Goal: Complete application form

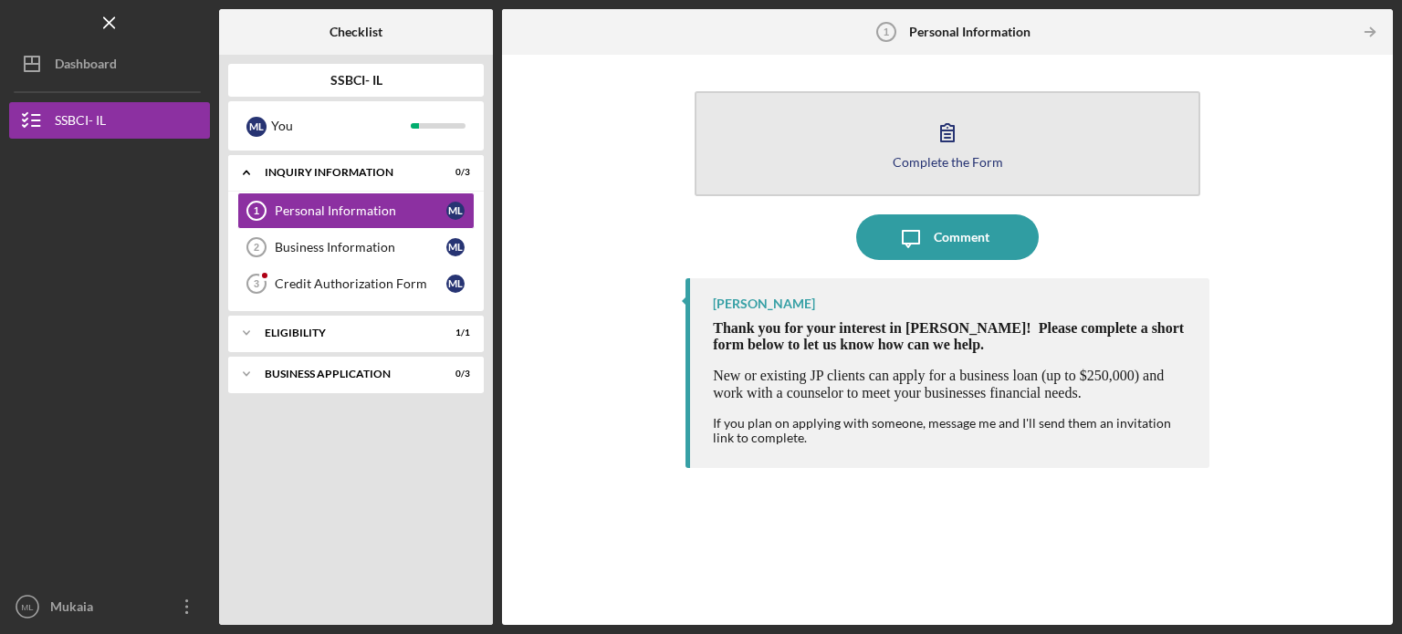
click at [946, 144] on icon "button" at bounding box center [948, 133] width 46 height 46
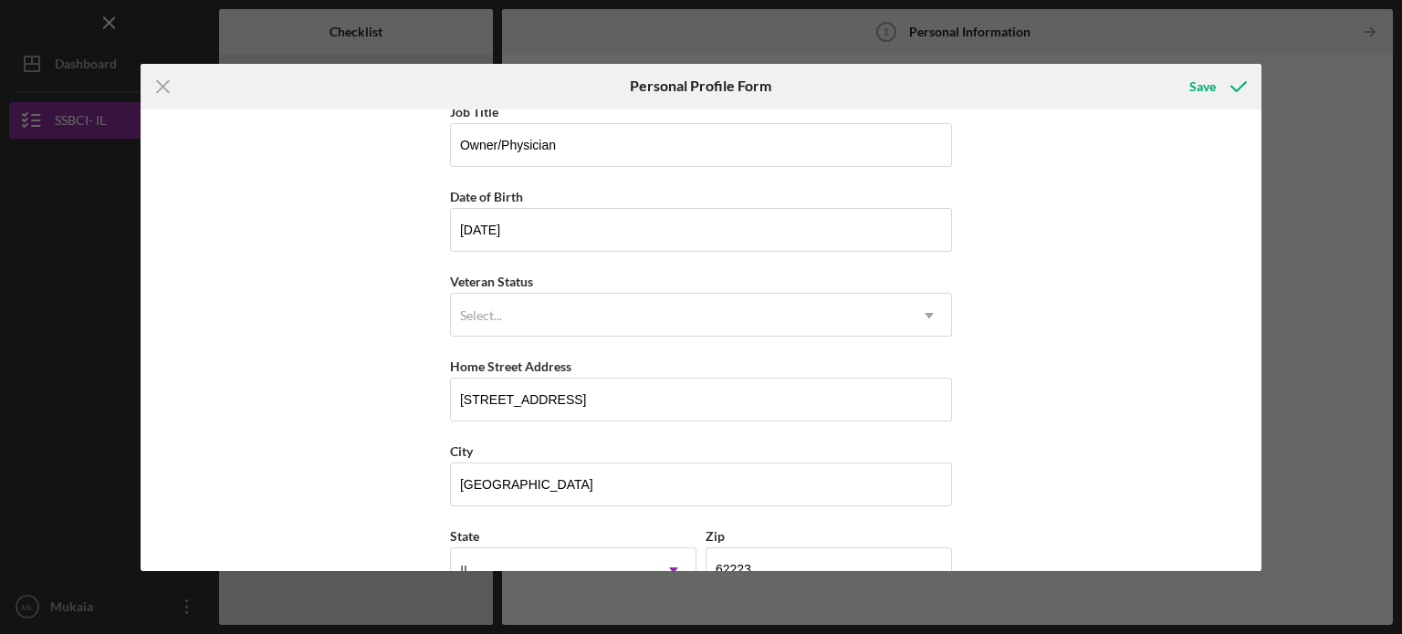
scroll to position [233, 0]
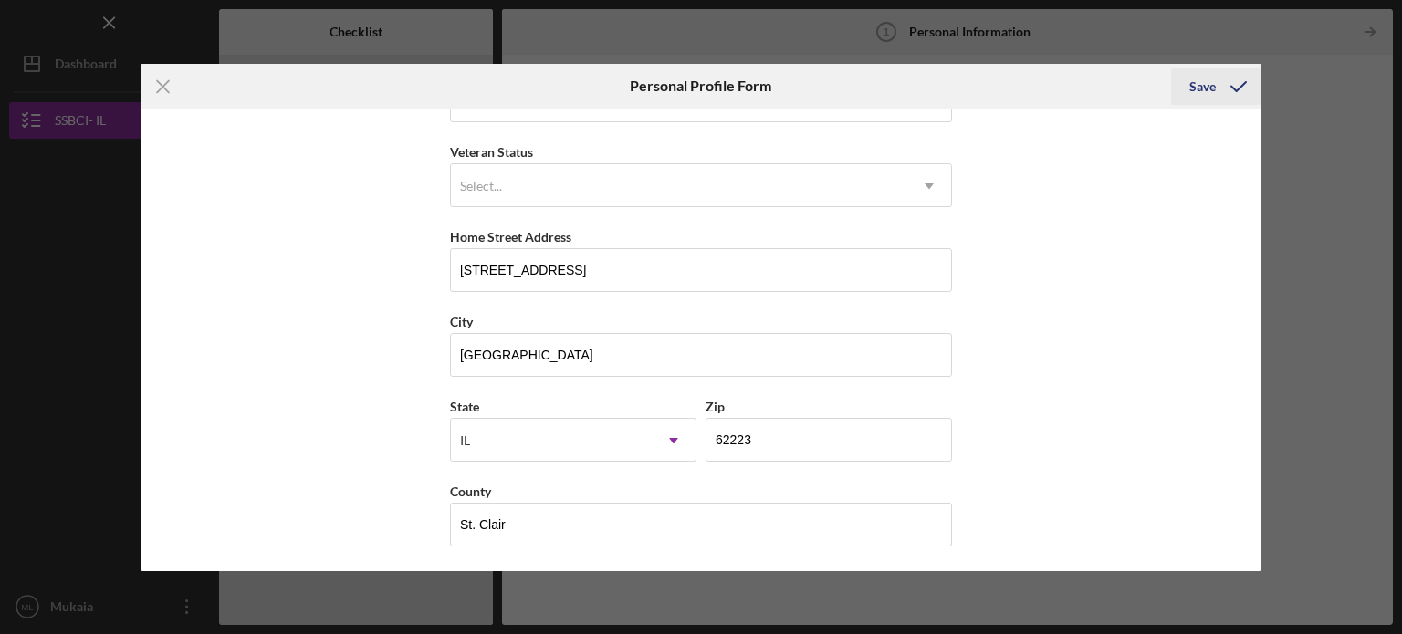
click at [1205, 90] on div "Save" at bounding box center [1203, 86] width 26 height 37
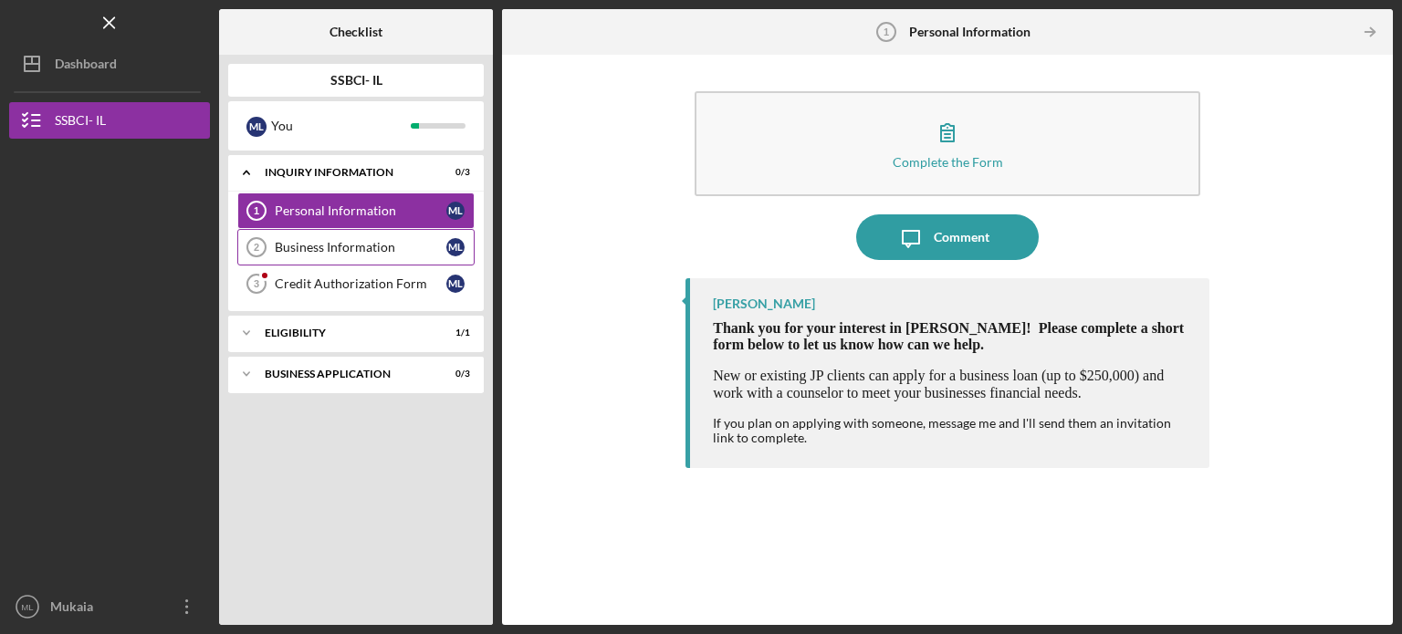
click at [390, 244] on div "Business Information" at bounding box center [361, 247] width 172 height 15
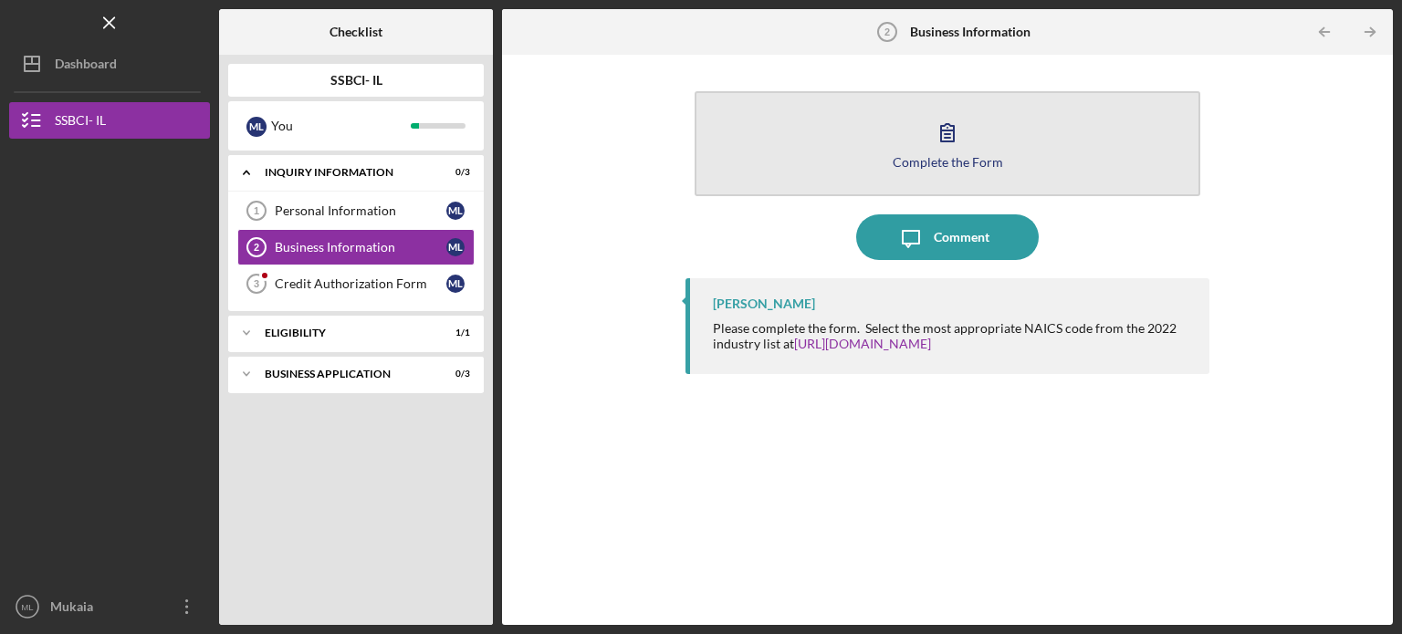
click at [944, 142] on icon "button" at bounding box center [948, 133] width 46 height 46
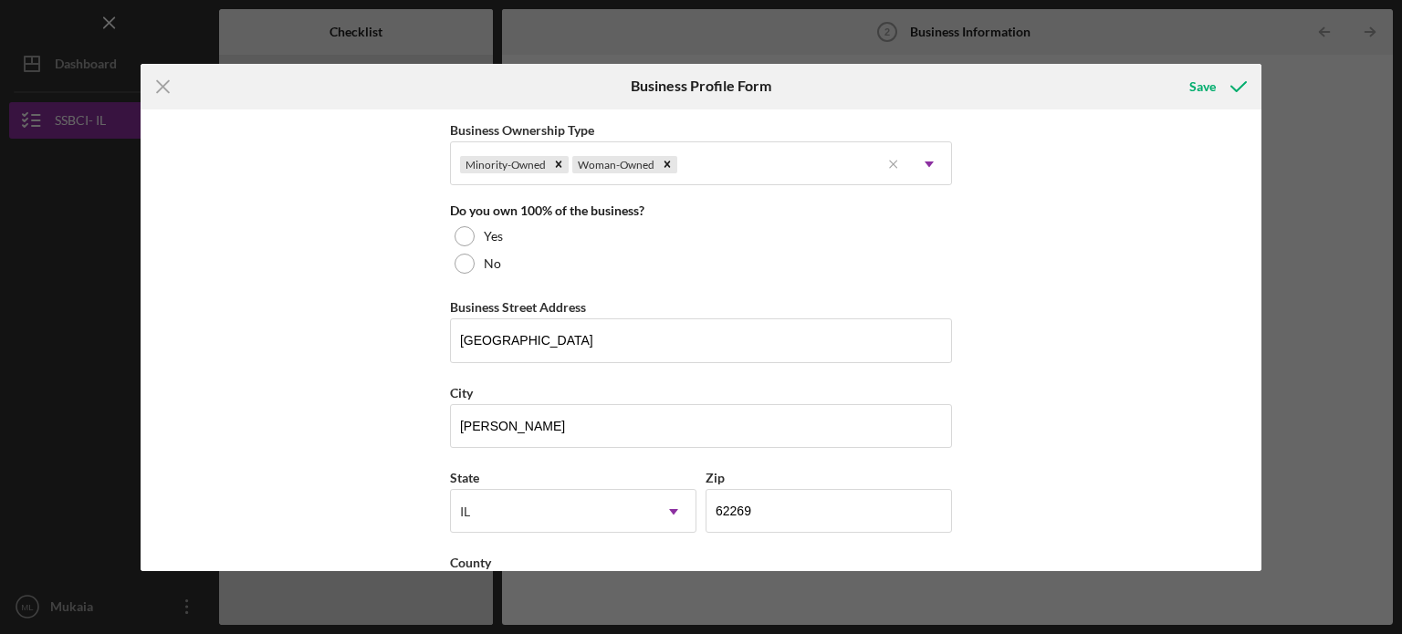
scroll to position [913, 0]
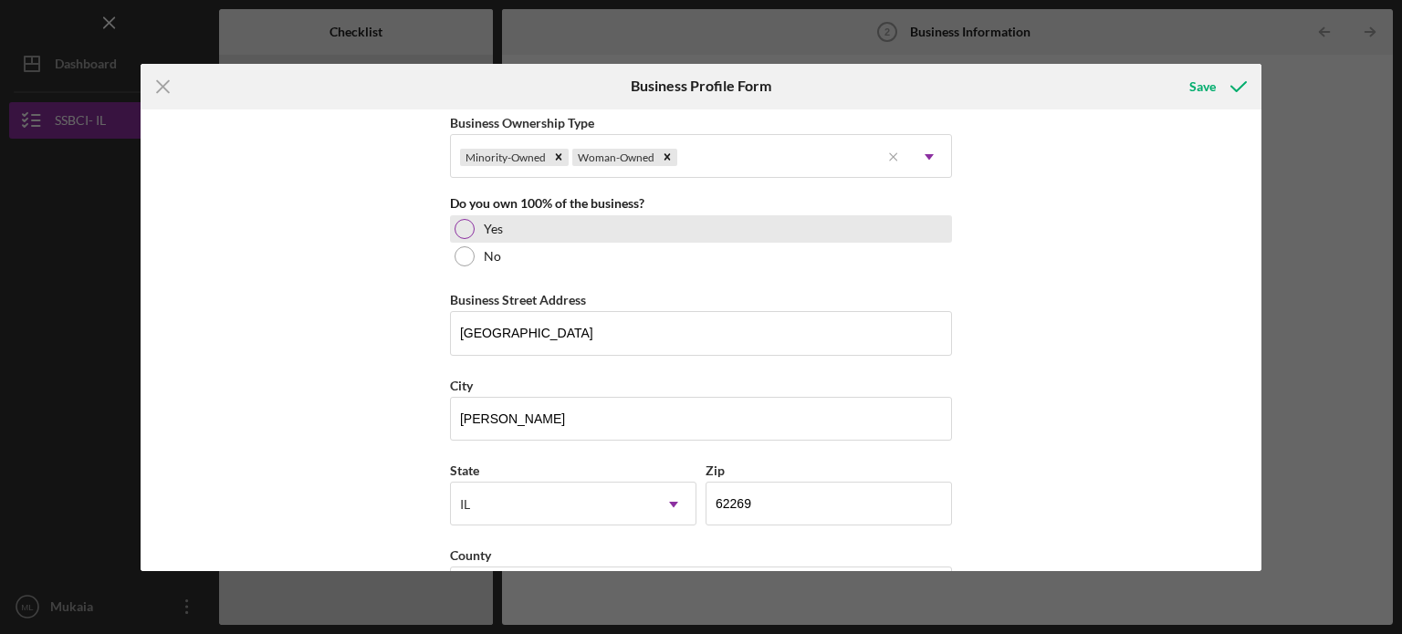
click at [471, 222] on div at bounding box center [465, 229] width 20 height 20
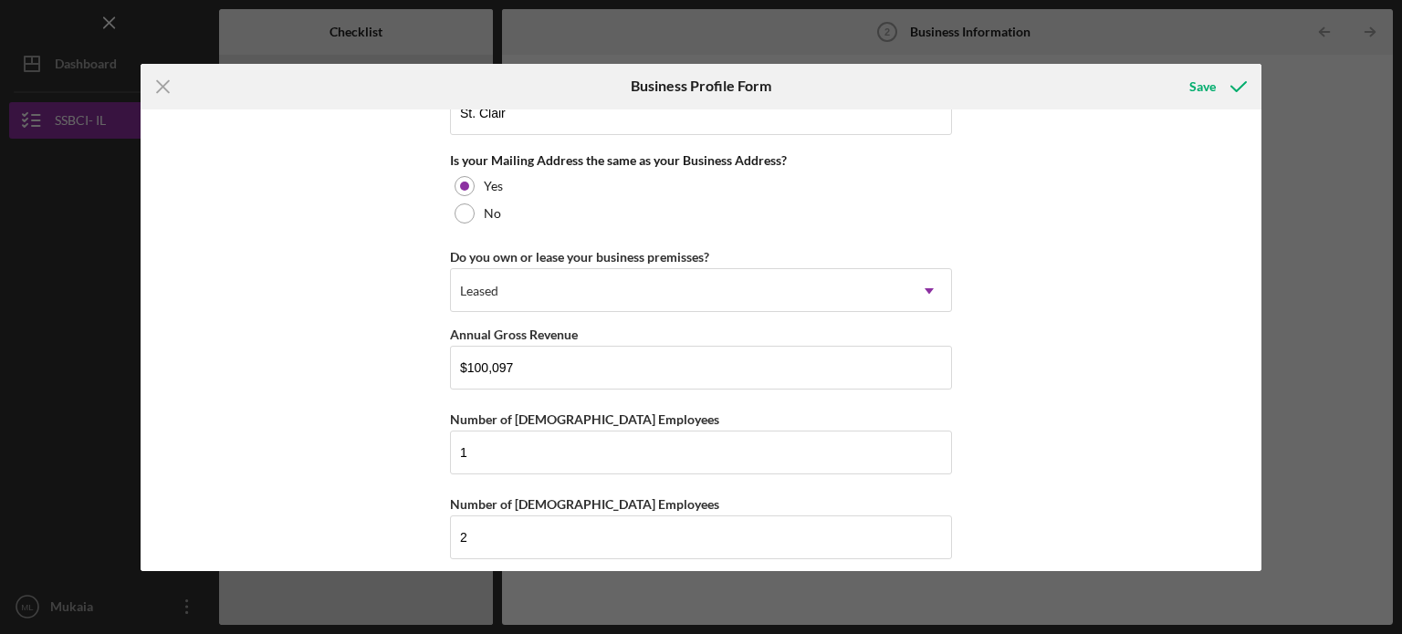
scroll to position [1399, 0]
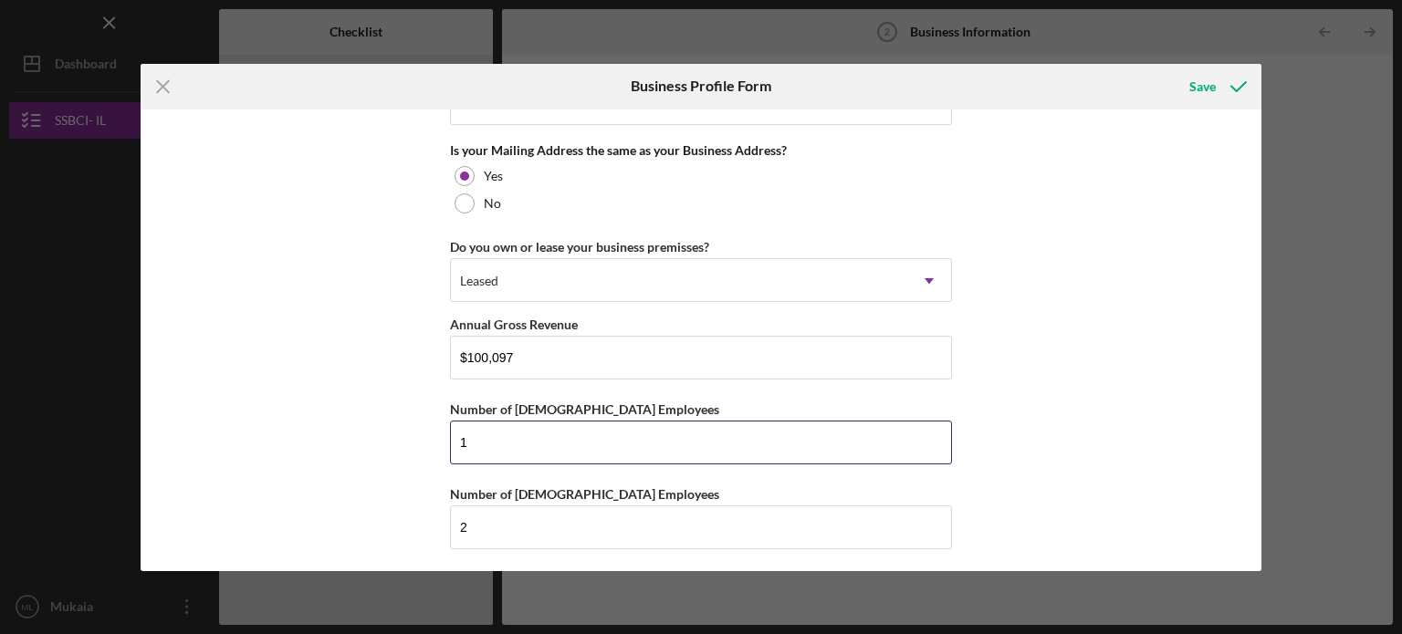
drag, startPoint x: 504, startPoint y: 436, endPoint x: 442, endPoint y: 436, distance: 62.1
click at [442, 436] on div "Business Name Dr. Mukaia Mitchom Lockett LLC DBA Business Start Date 09/13/2001…" at bounding box center [702, 341] width 1122 height 462
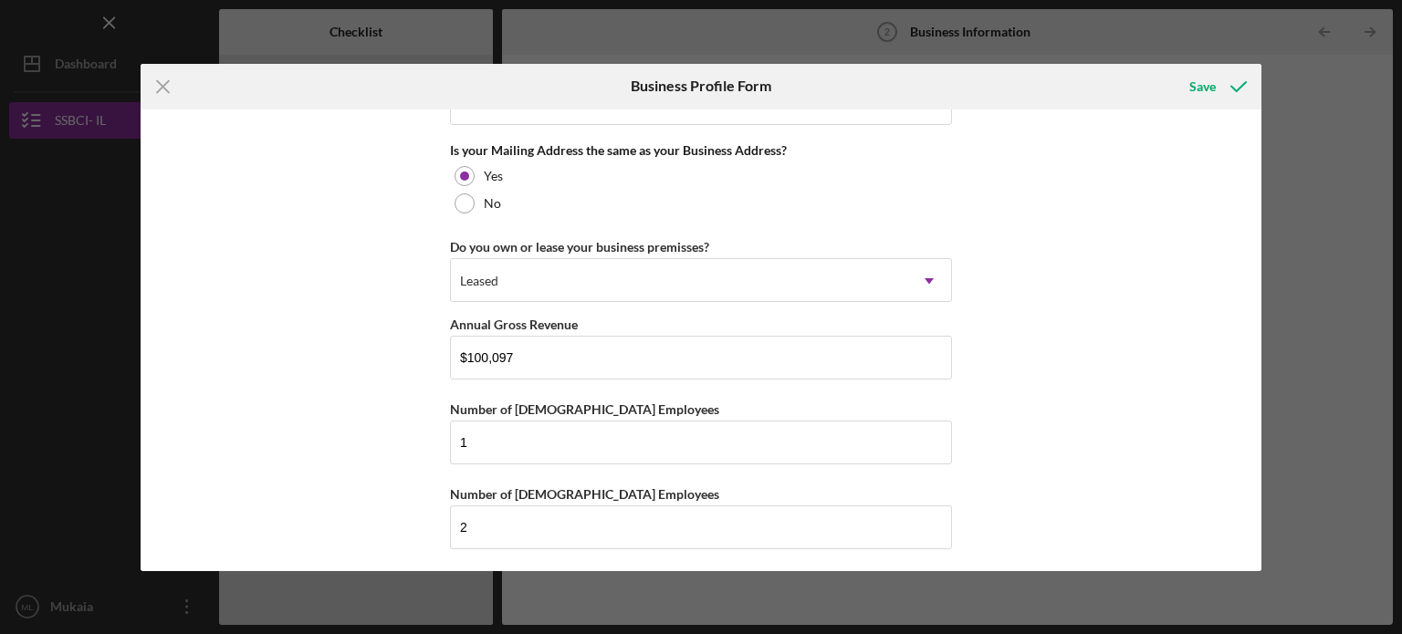
click at [990, 393] on div "Business Name Dr. Mukaia Mitchom Lockett LLC DBA Business Start Date 09/13/2001…" at bounding box center [702, 341] width 1122 height 462
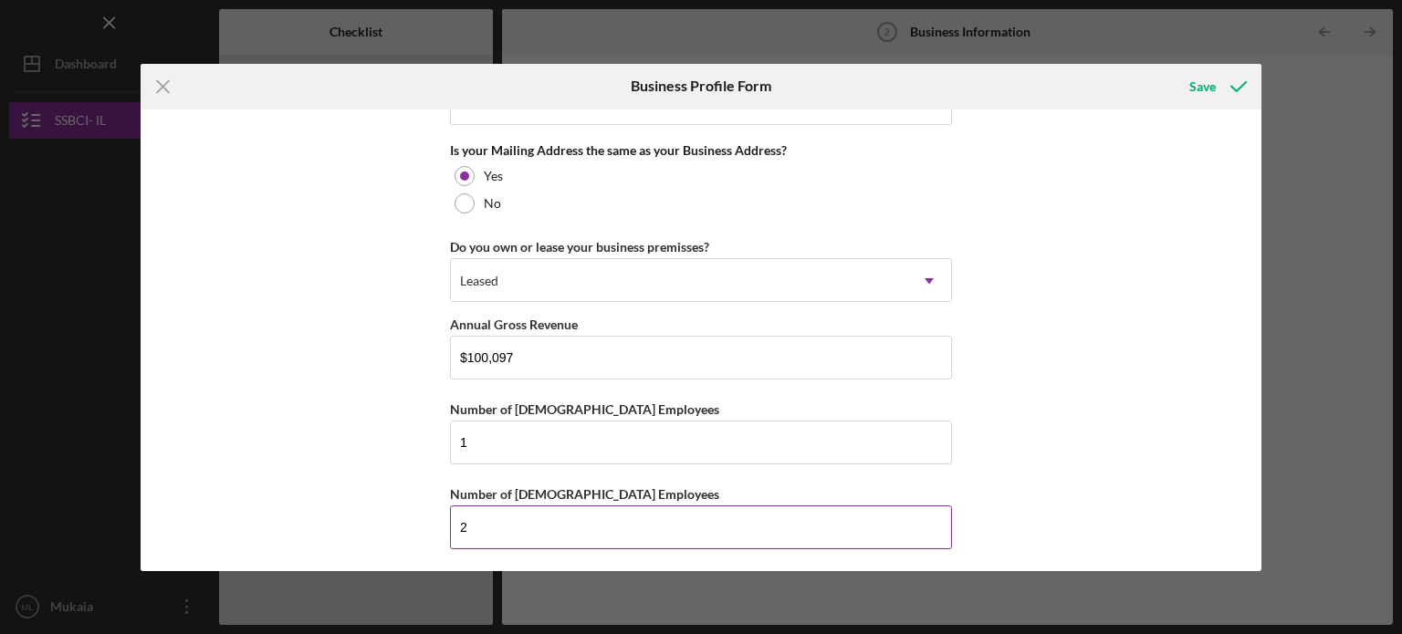
drag, startPoint x: 475, startPoint y: 523, endPoint x: 453, endPoint y: 518, distance: 22.6
click at [453, 518] on input "2" at bounding box center [701, 528] width 502 height 44
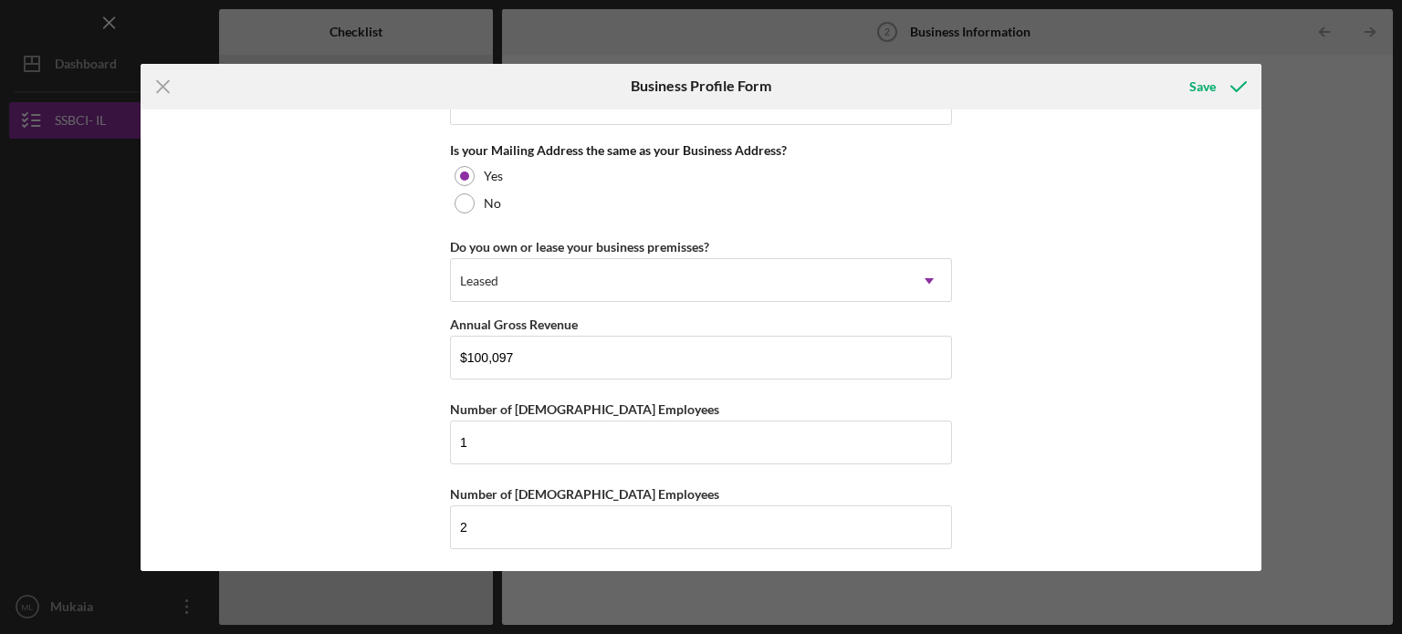
click at [1076, 383] on div "Business Name Dr. Mukaia Mitchom Lockett LLC DBA Business Start Date 09/13/2001…" at bounding box center [702, 341] width 1122 height 462
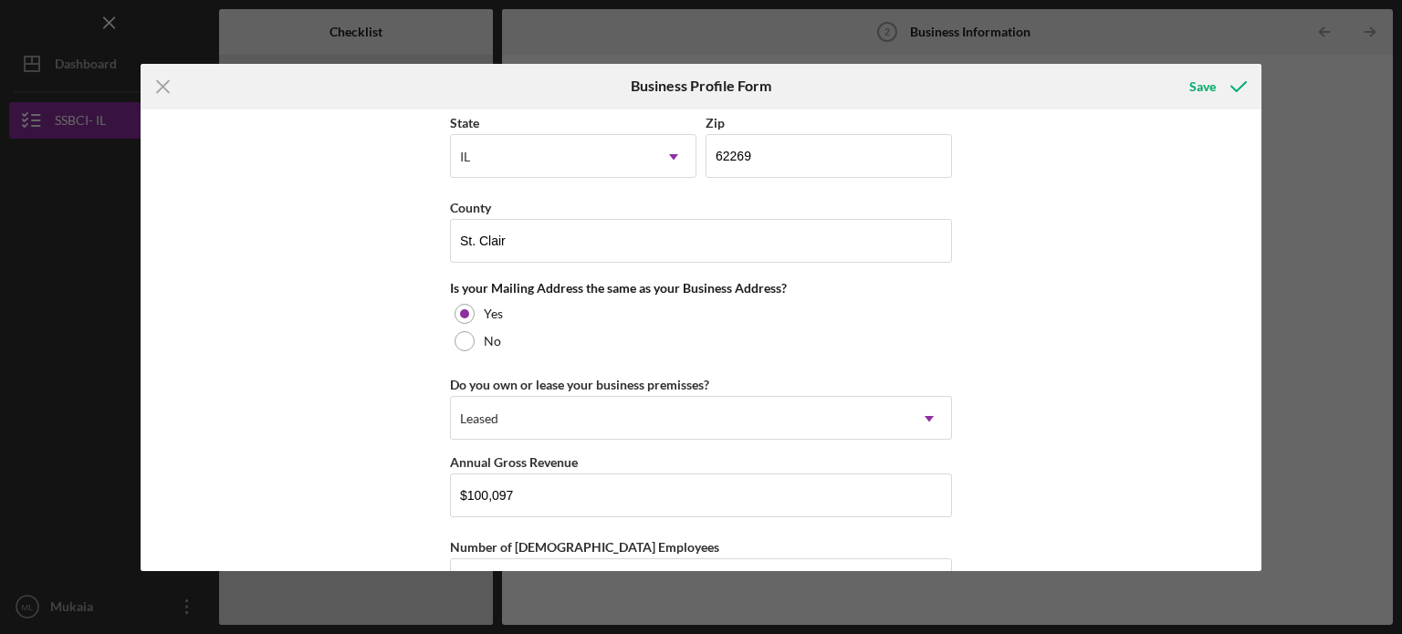
scroll to position [1216, 0]
